Goal: Find specific page/section: Find specific page/section

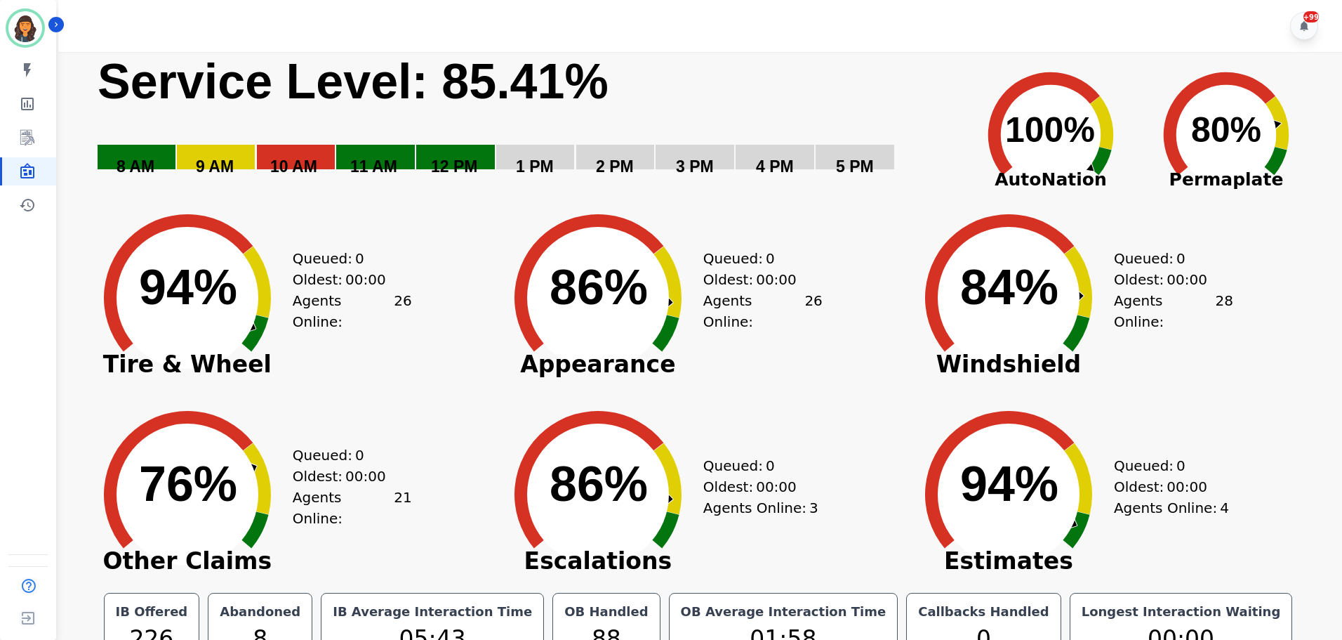
scroll to position [32, 0]
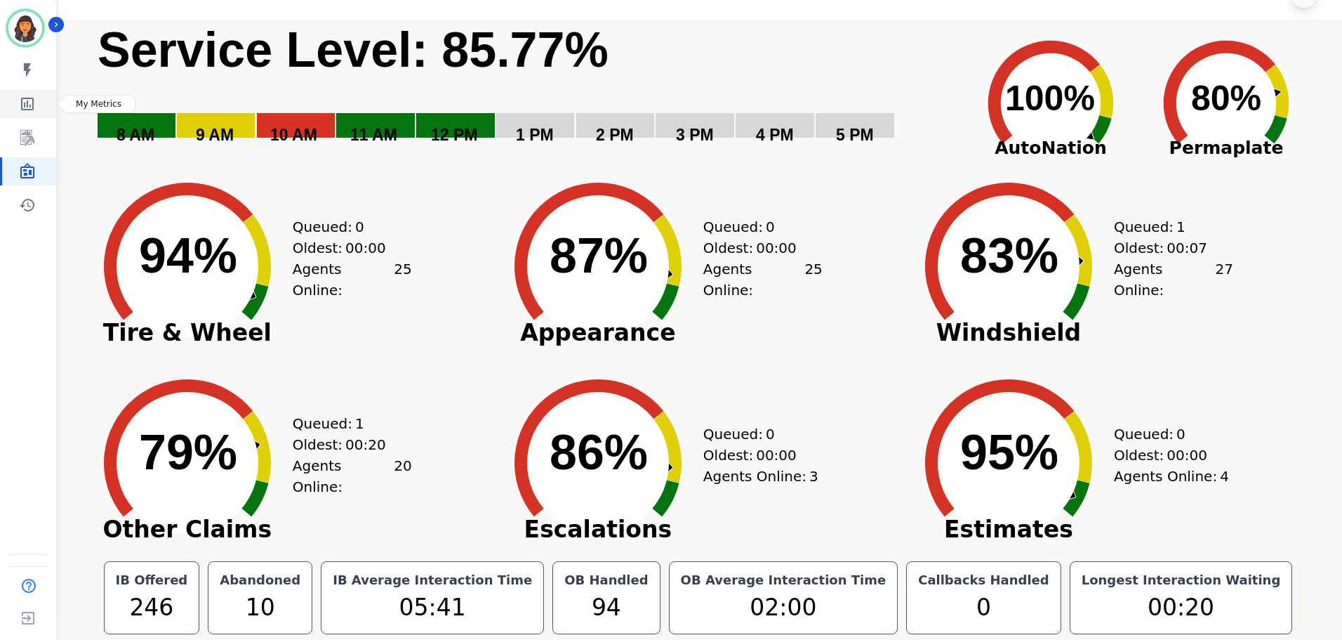
click at [25, 104] on icon "Sidebar" at bounding box center [27, 104] width 13 height 13
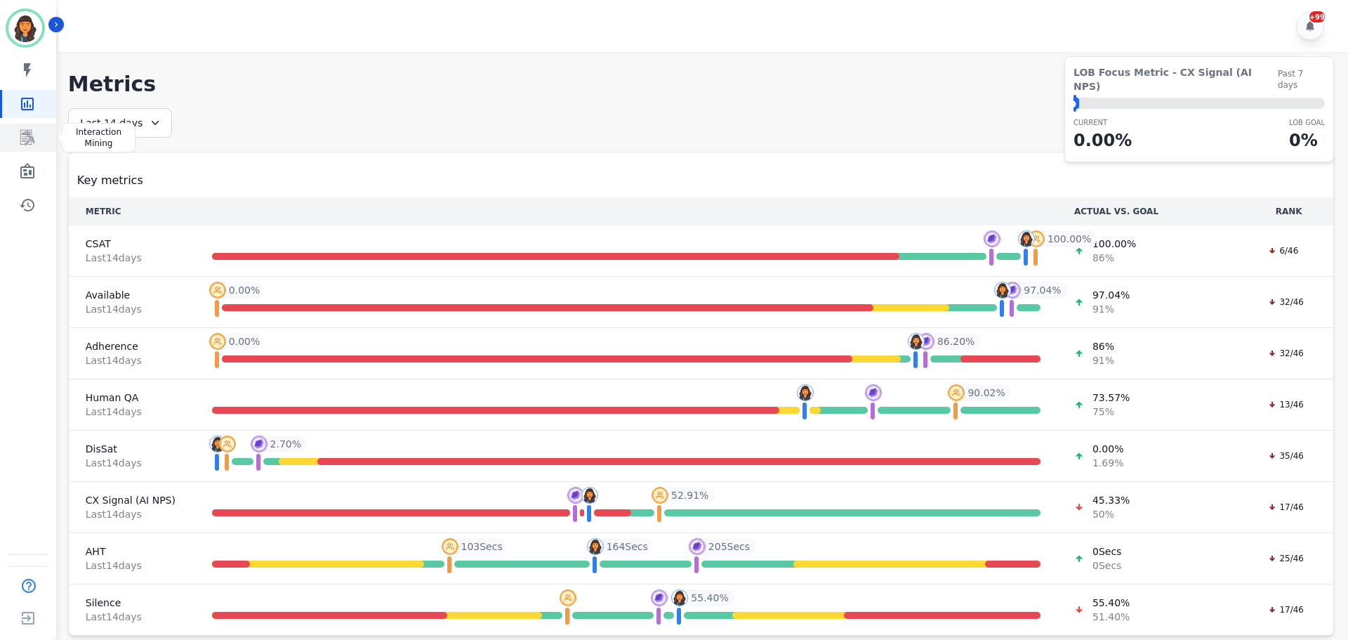
click at [32, 134] on icon "Sidebar" at bounding box center [27, 137] width 17 height 17
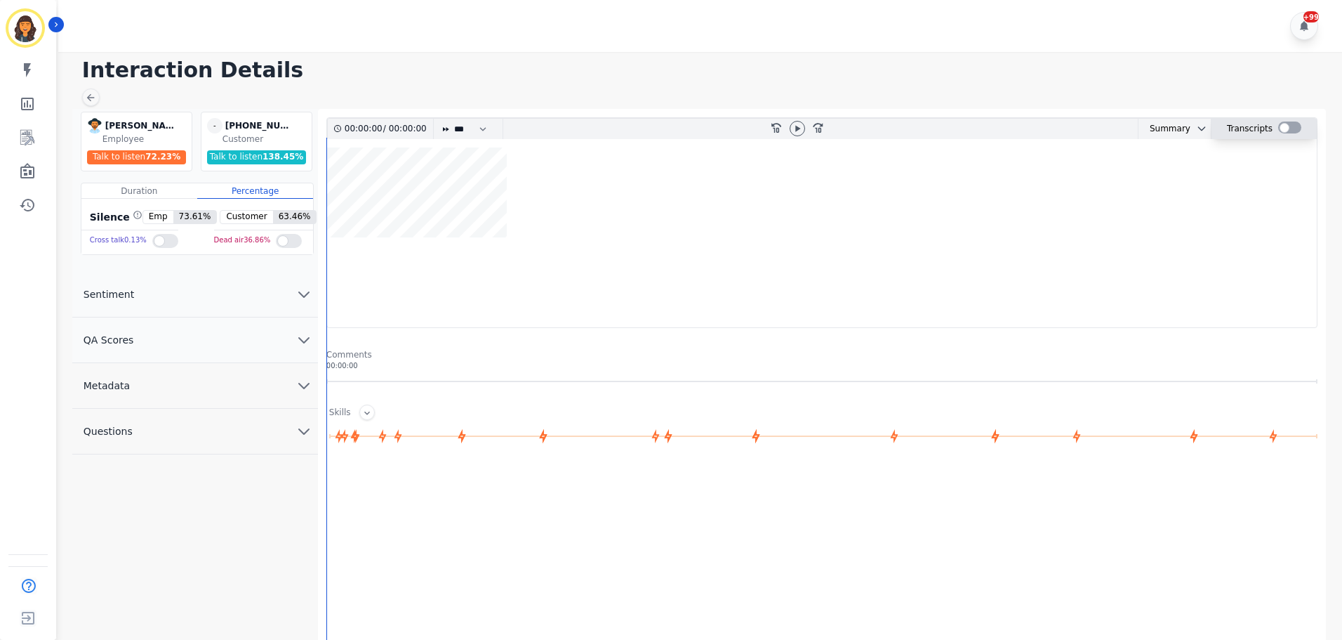
click at [1292, 124] on div at bounding box center [1289, 127] width 23 height 12
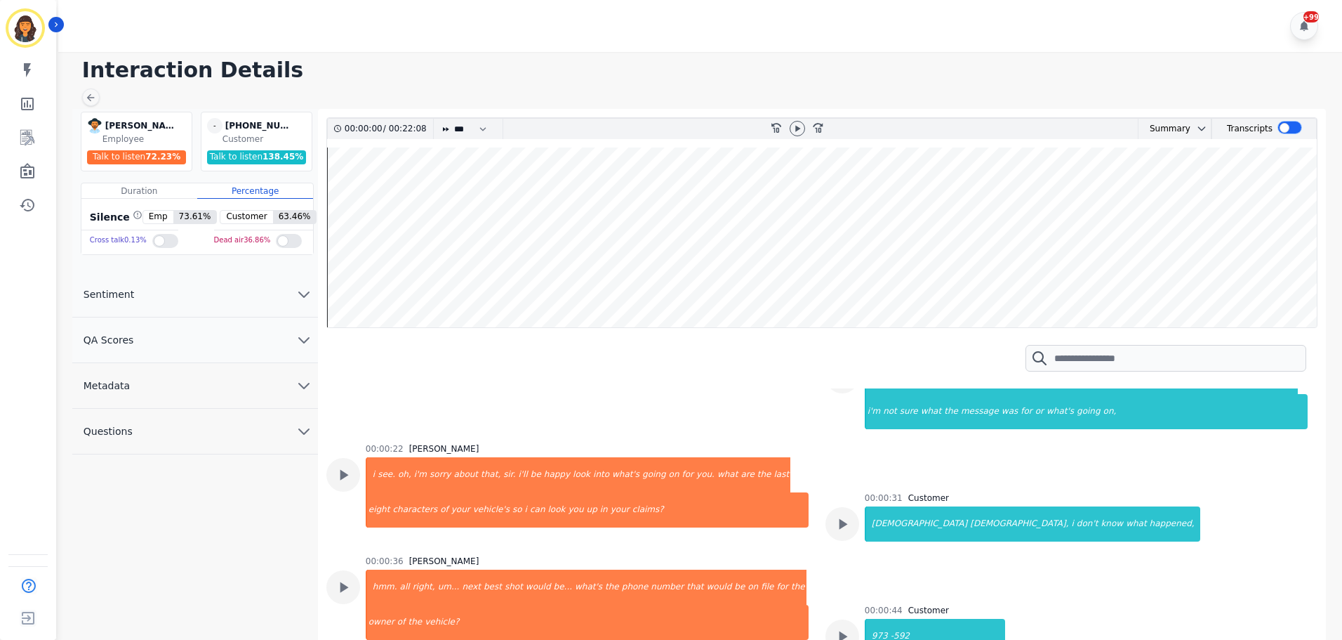
scroll to position [140, 0]
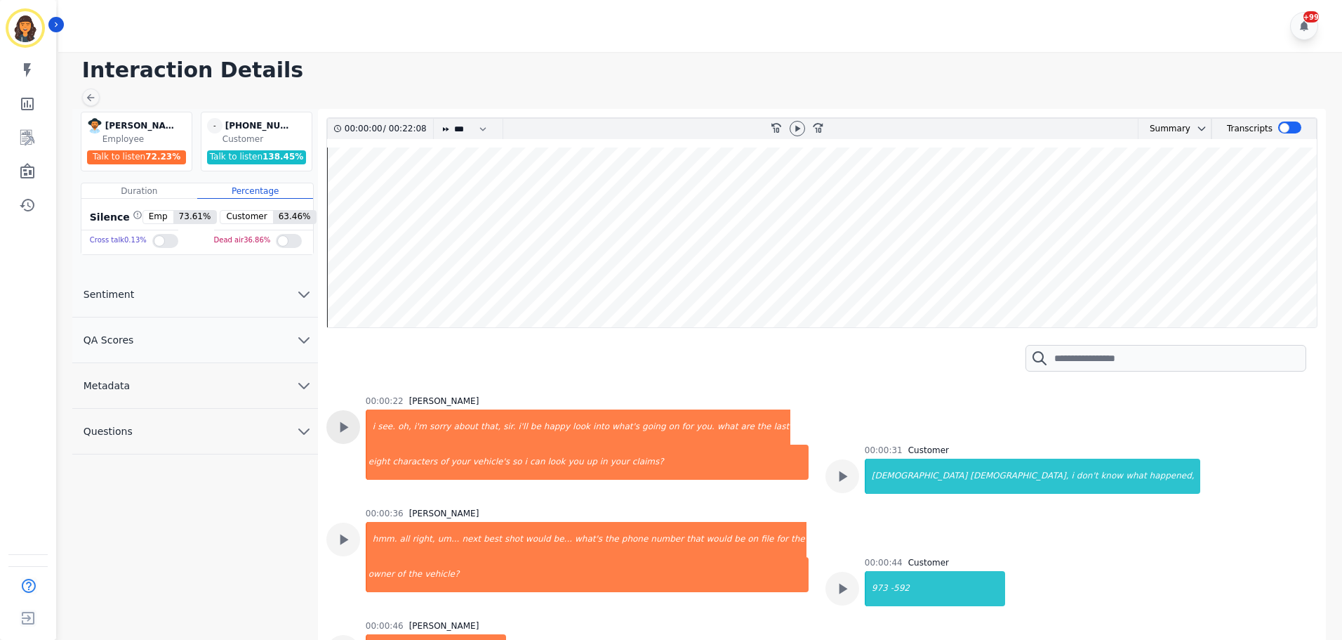
click at [347, 289] on icon at bounding box center [343, 279] width 18 height 18
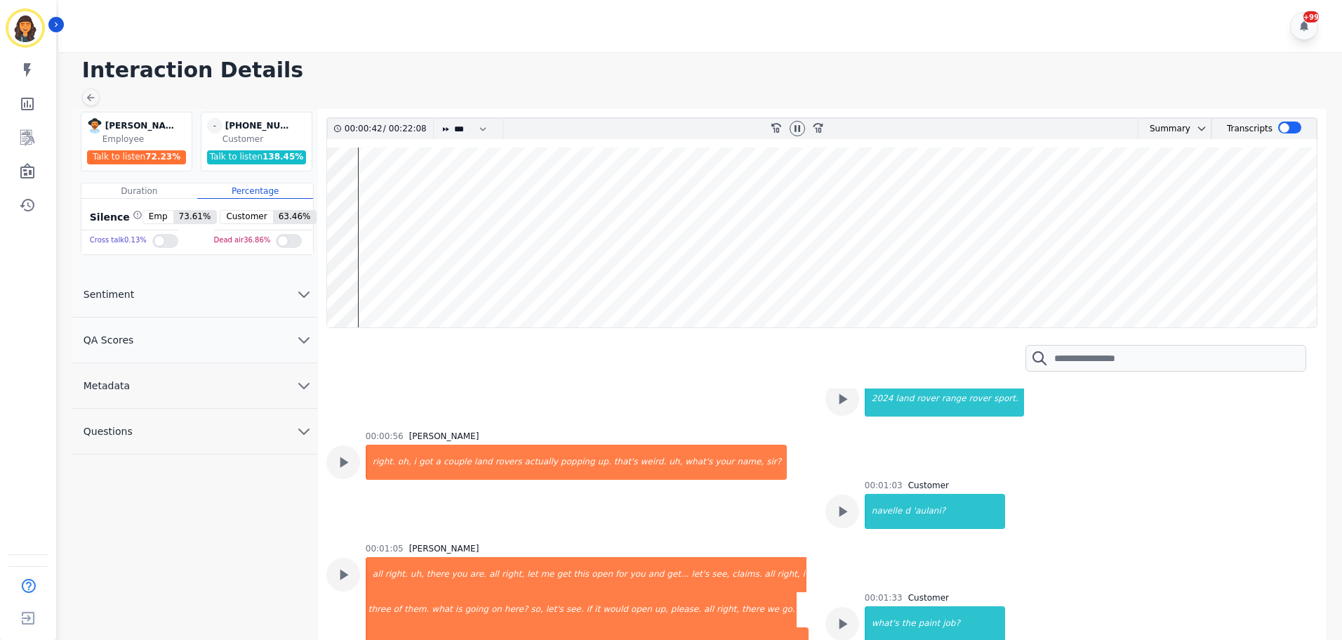
scroll to position [562, 0]
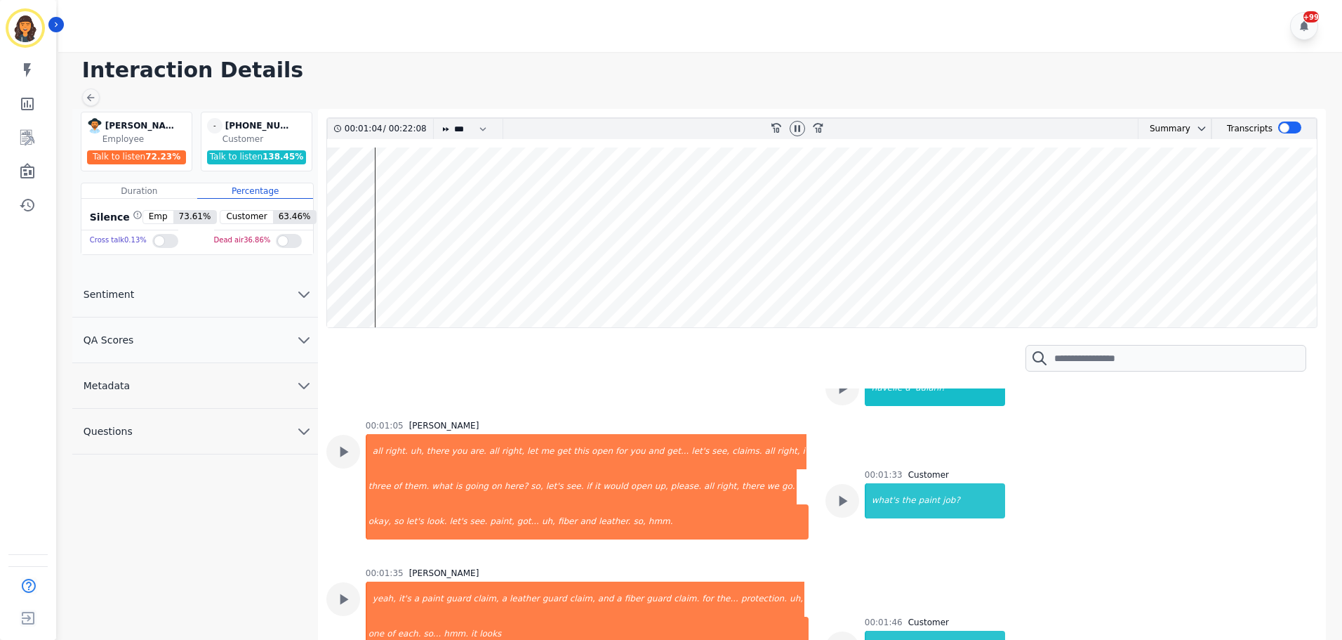
scroll to position [702, 0]
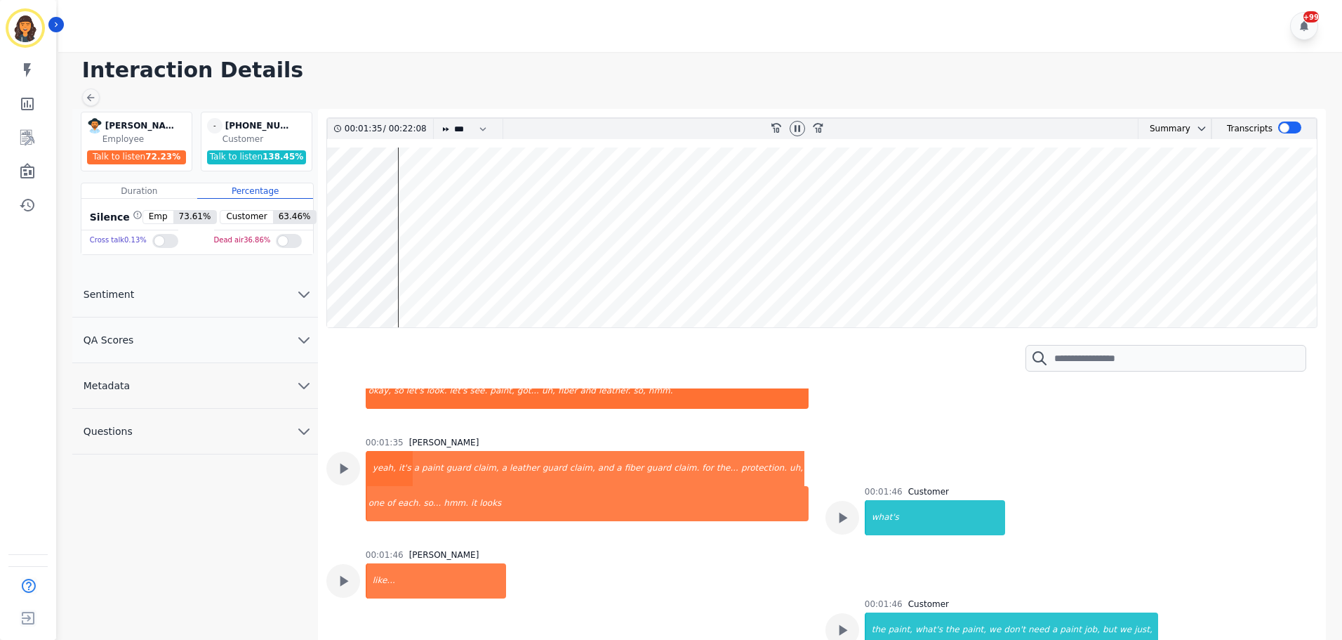
scroll to position [842, 0]
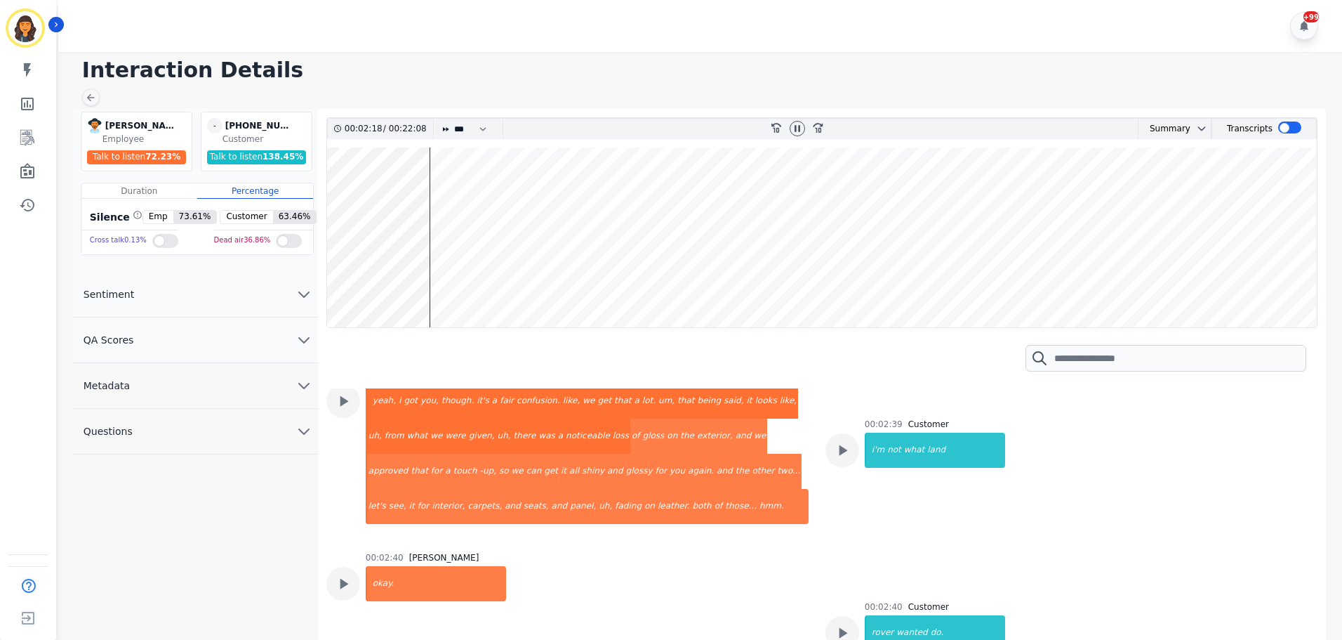
scroll to position [2036, 0]
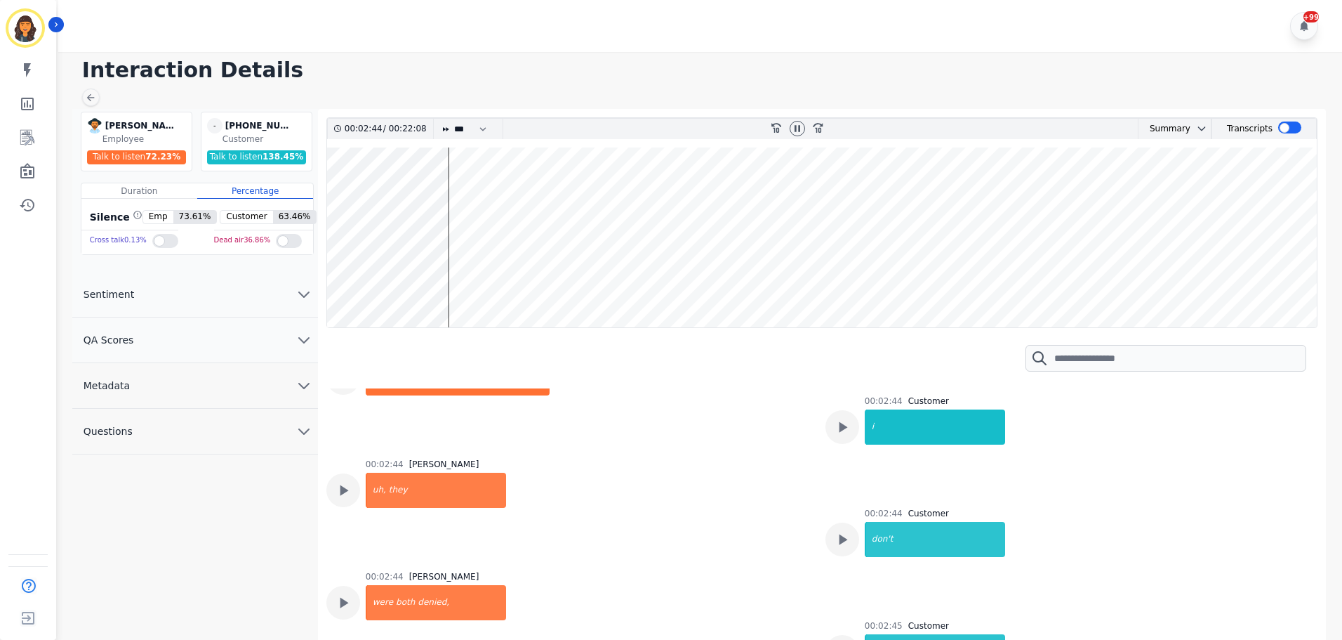
scroll to position [2387, 0]
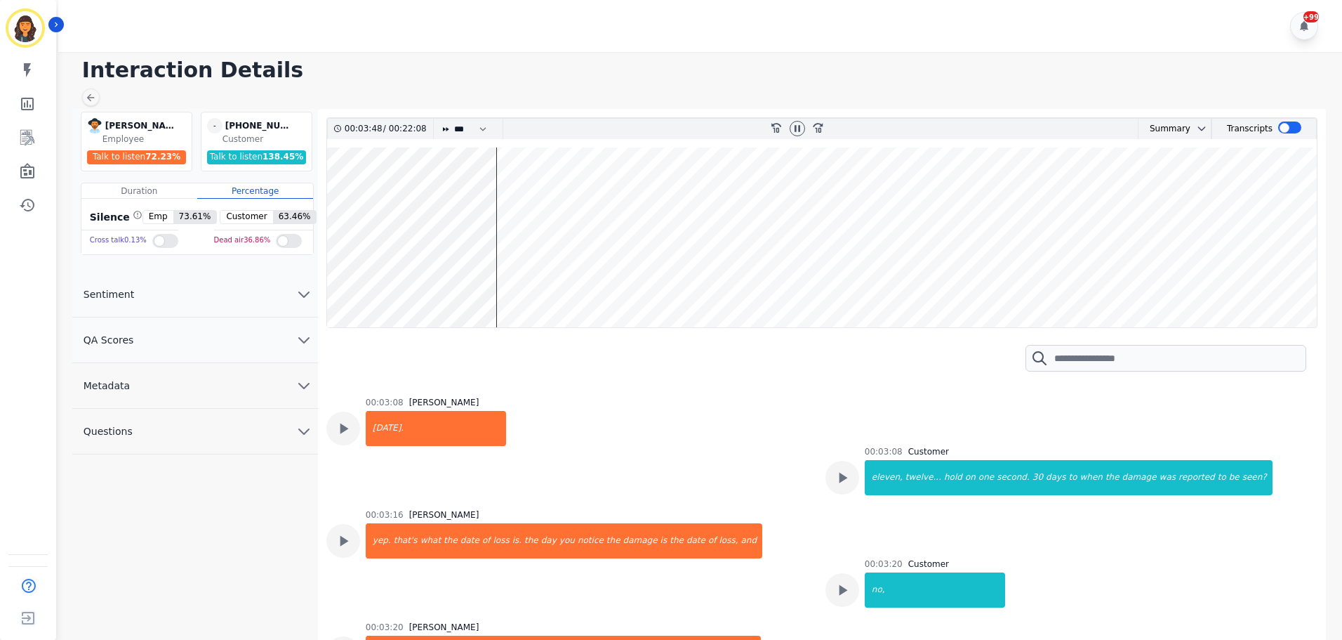
scroll to position [5195, 0]
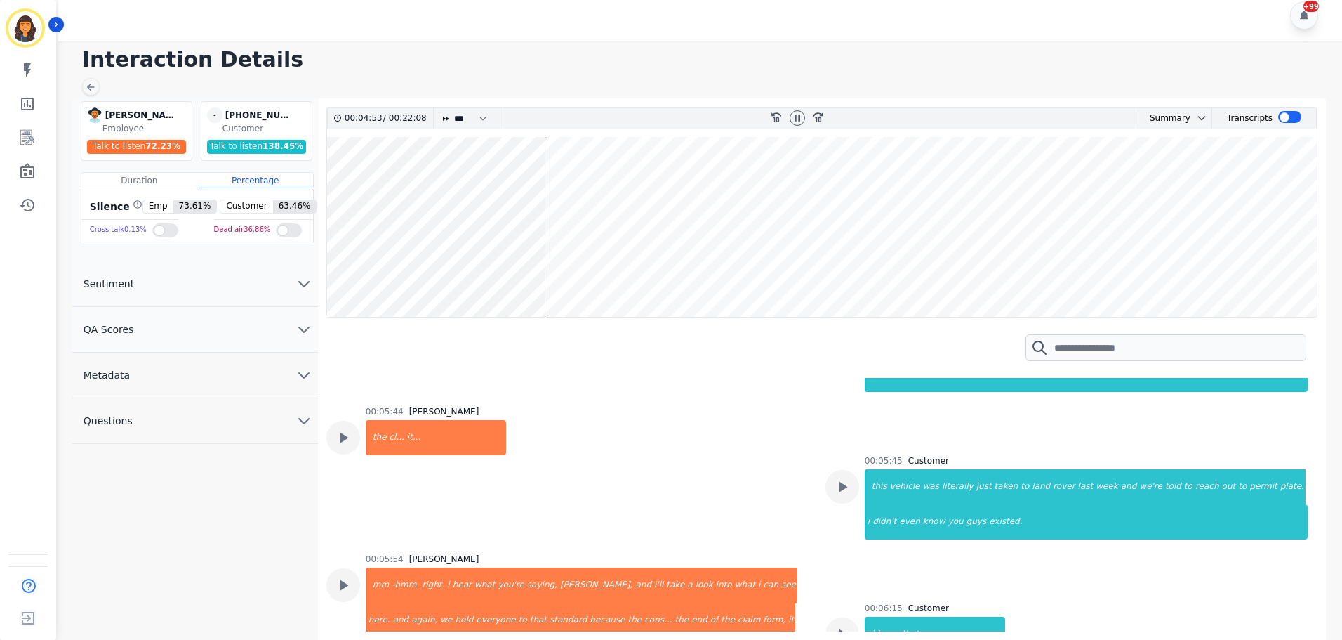
scroll to position [7301, 0]
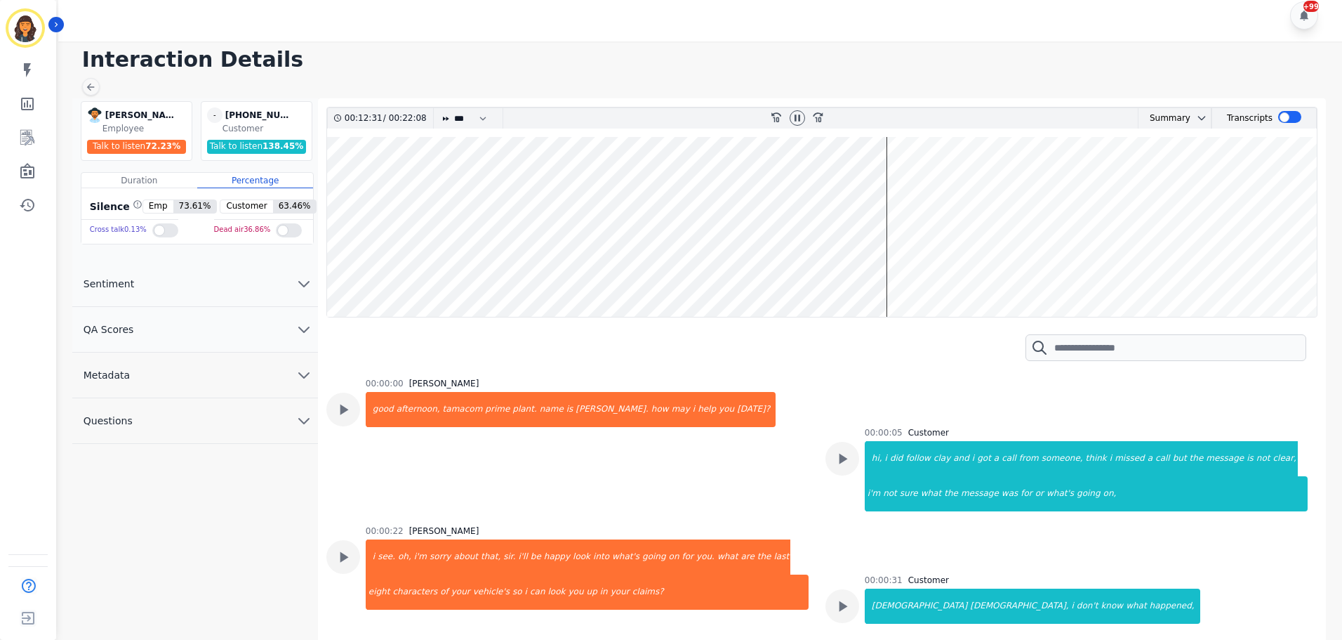
scroll to position [11443, 0]
